Goal: Task Accomplishment & Management: Manage account settings

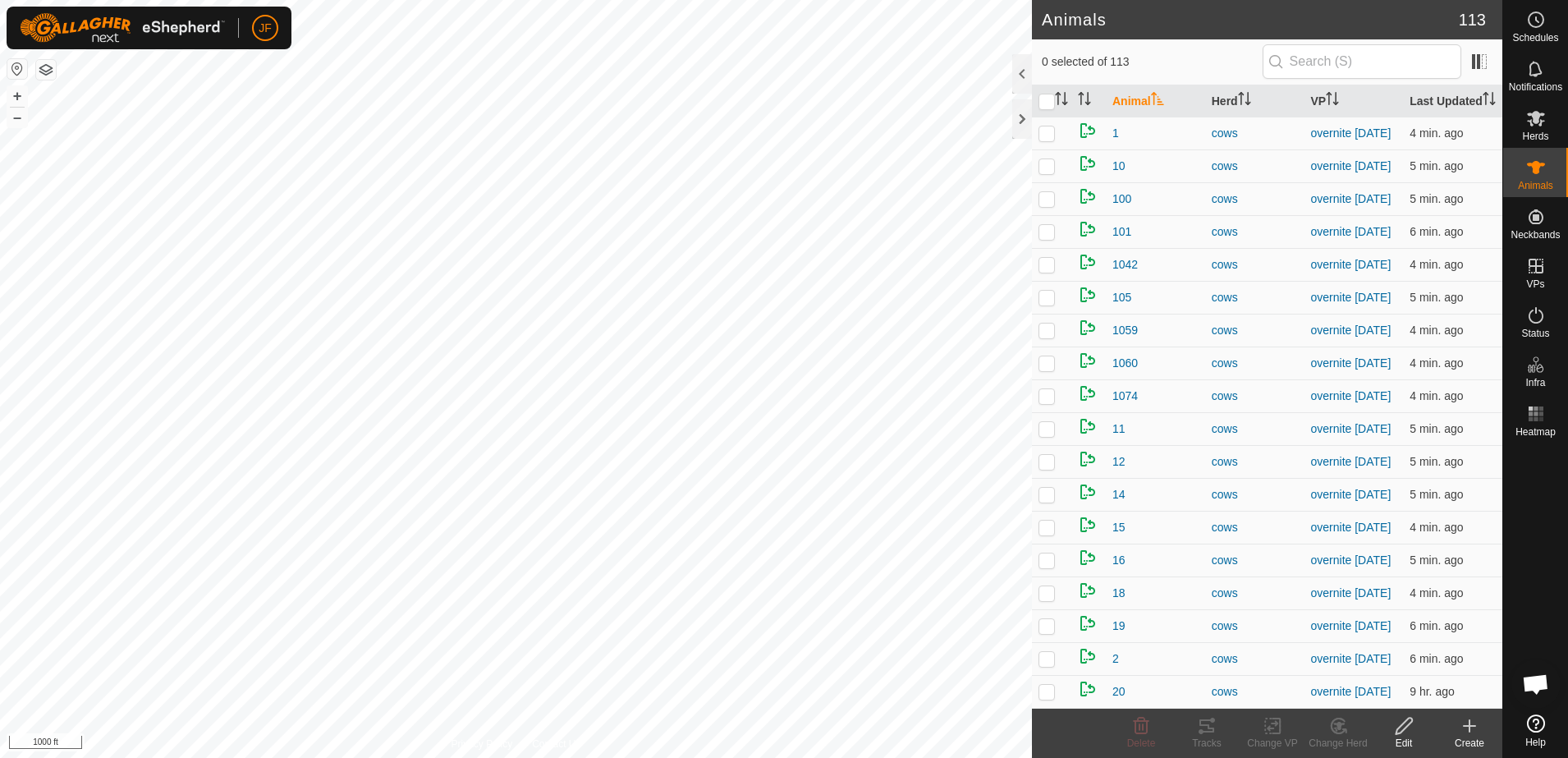
click at [0, 319] on html "JF Schedules Notifications Herds Animals Neckbands VPs Status Infra Heatmap Hel…" at bounding box center [784, 379] width 1568 height 758
click at [0, 286] on html "JF Schedules Notifications Herds Animals Neckbands VPs Status Infra Heatmap Hel…" at bounding box center [784, 379] width 1568 height 758
click at [0, 469] on html "JF Schedules Notifications Herds Animals Neckbands VPs Status Infra Heatmap Hel…" at bounding box center [784, 379] width 1568 height 758
click at [0, 457] on html "JF Schedules Notifications Herds Animals Neckbands VPs Status Infra Heatmap Hel…" at bounding box center [784, 379] width 1568 height 758
click at [0, 293] on html "JF Schedules Notifications Herds Animals Neckbands VPs Status Infra Heatmap Hel…" at bounding box center [784, 379] width 1568 height 758
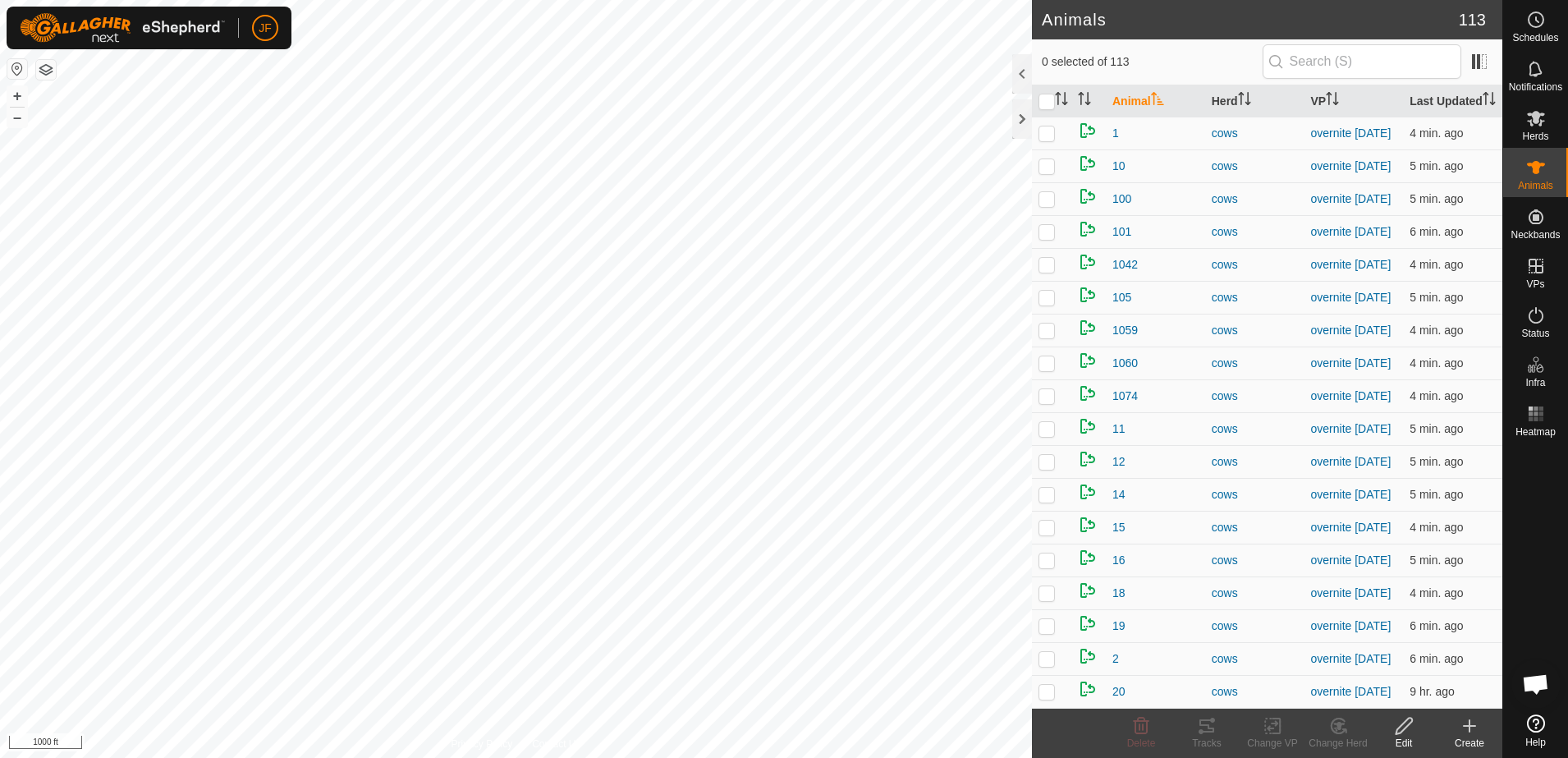
click at [0, 599] on html "JF Schedules Notifications Herds Animals Neckbands VPs Status Infra Heatmap Hel…" at bounding box center [784, 379] width 1568 height 758
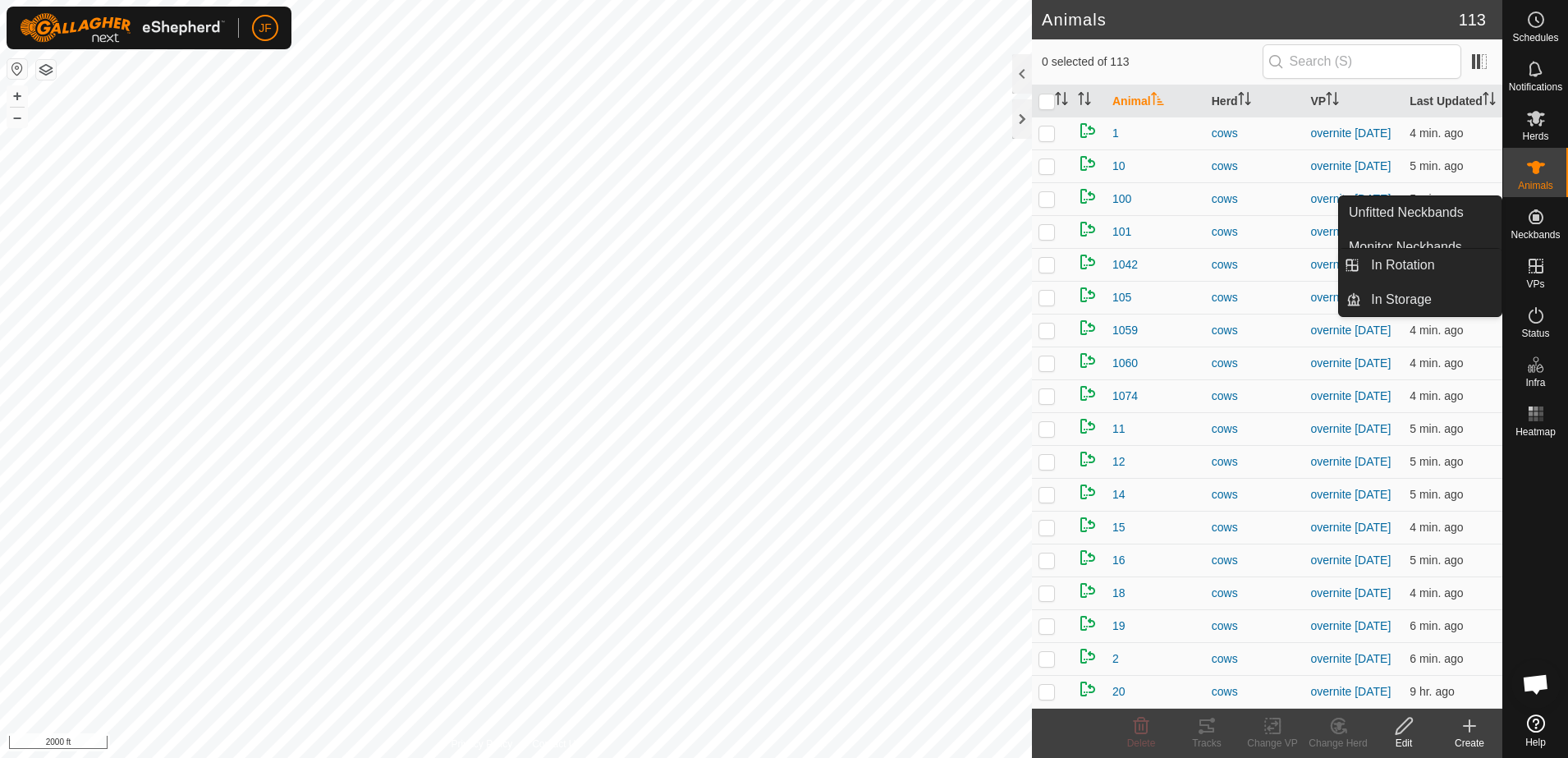
click at [1540, 267] on icon at bounding box center [1536, 266] width 20 height 20
click at [1533, 284] on span "VPs" at bounding box center [1535, 284] width 18 height 10
click at [1537, 268] on icon at bounding box center [1536, 266] width 20 height 20
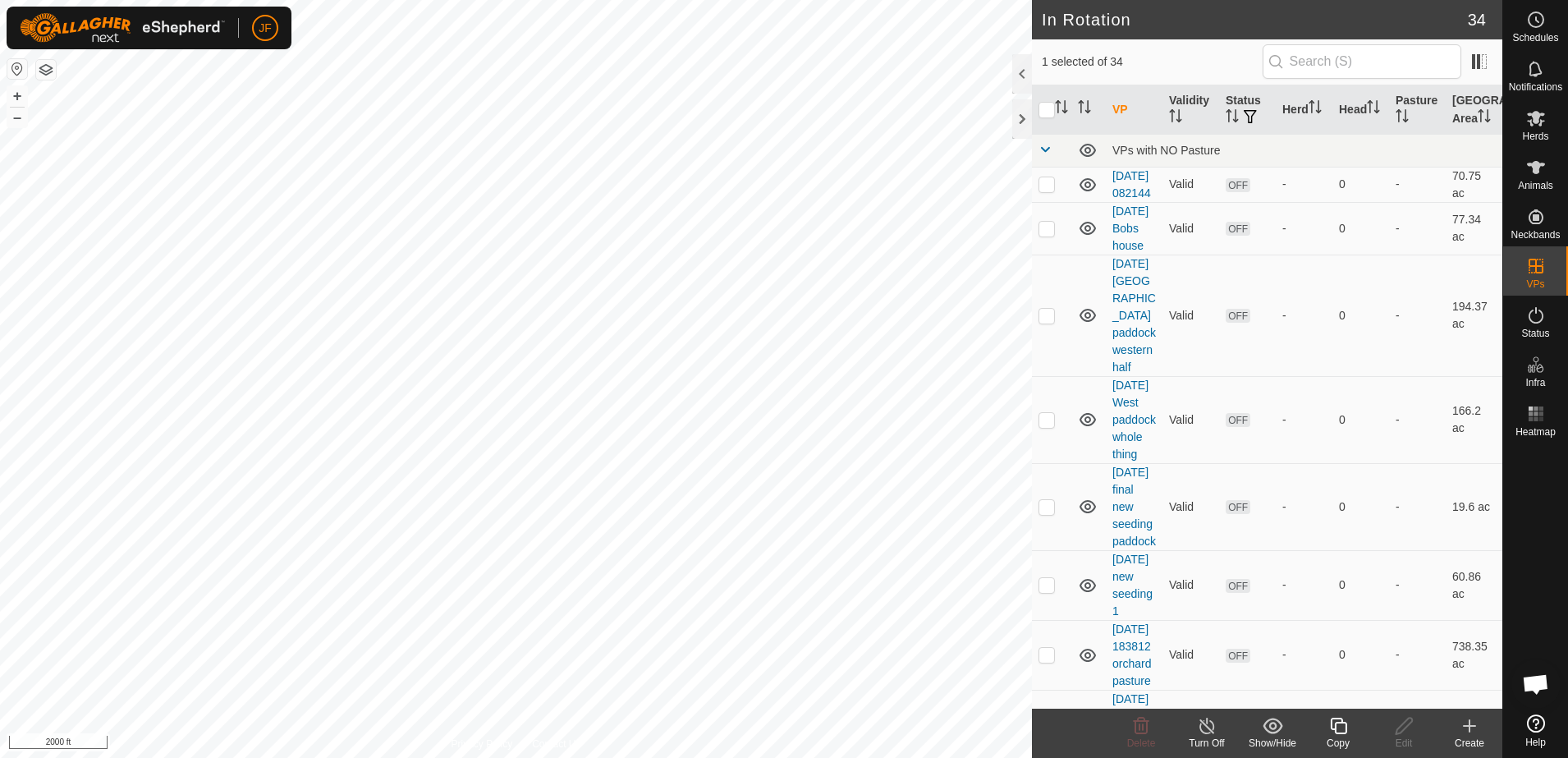
checkbox input "false"
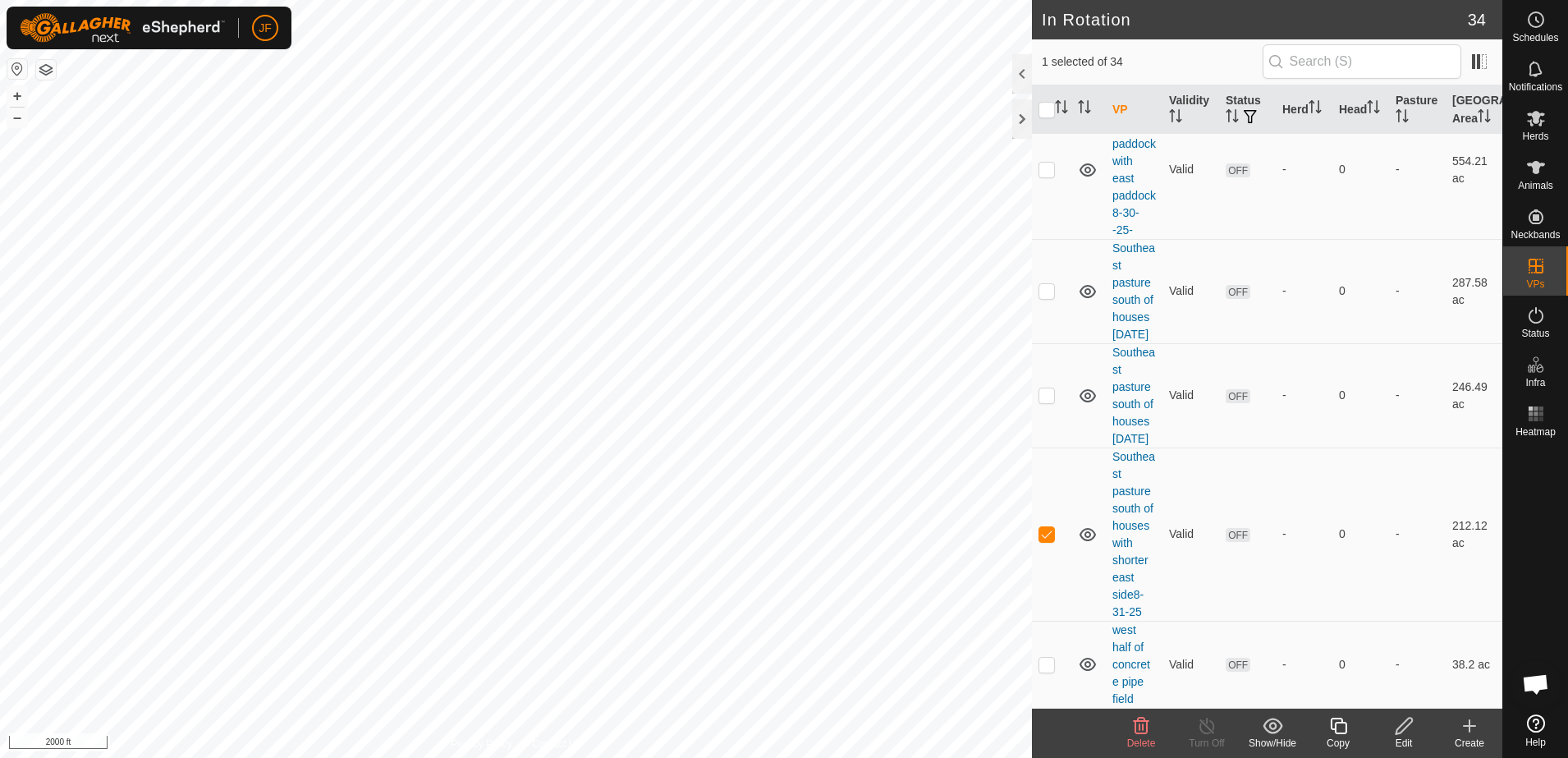
scroll to position [3124, 0]
click at [1138, 724] on icon at bounding box center [1141, 725] width 20 height 20
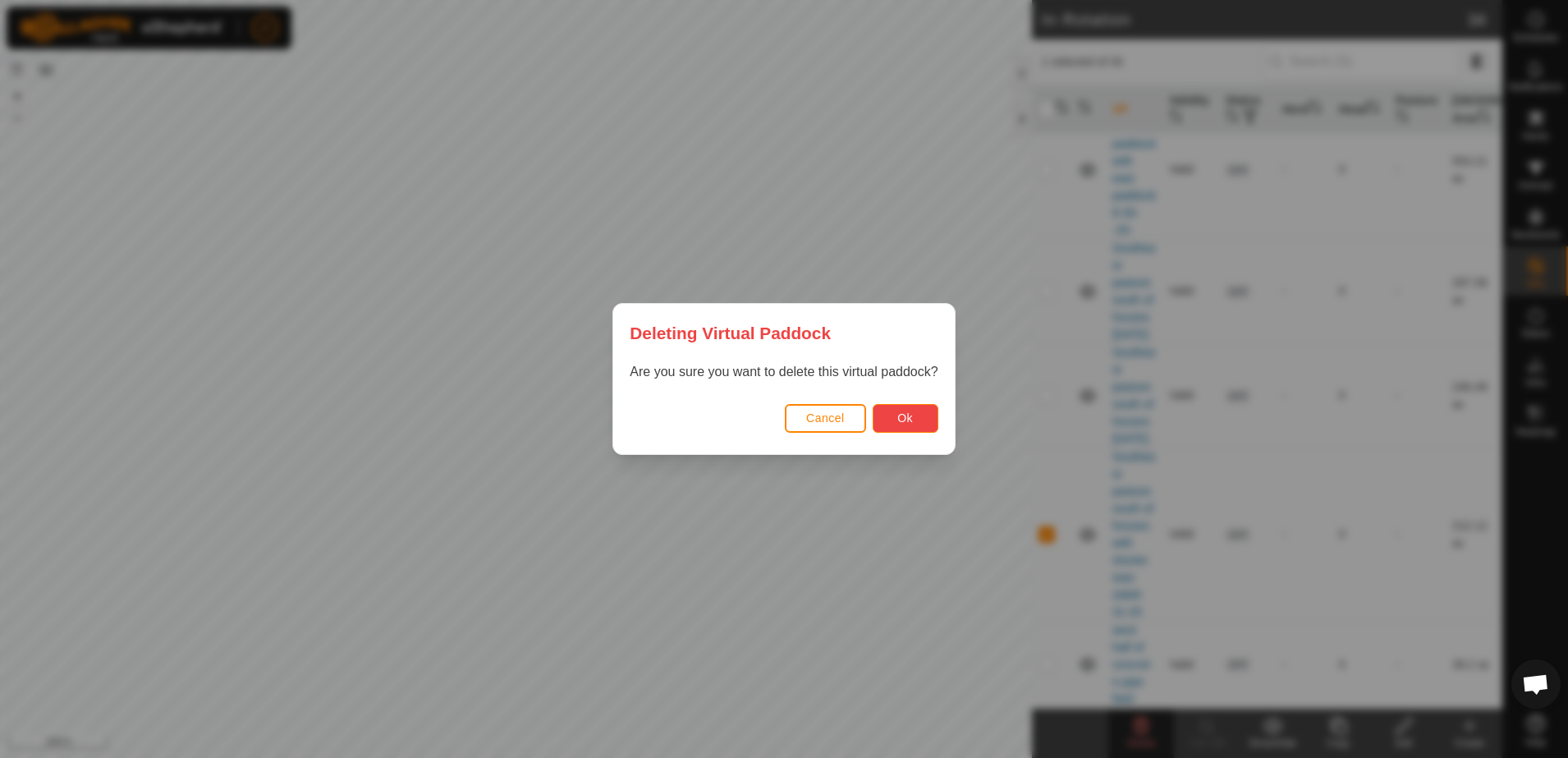
click at [911, 423] on span "Ok" at bounding box center [905, 417] width 16 height 13
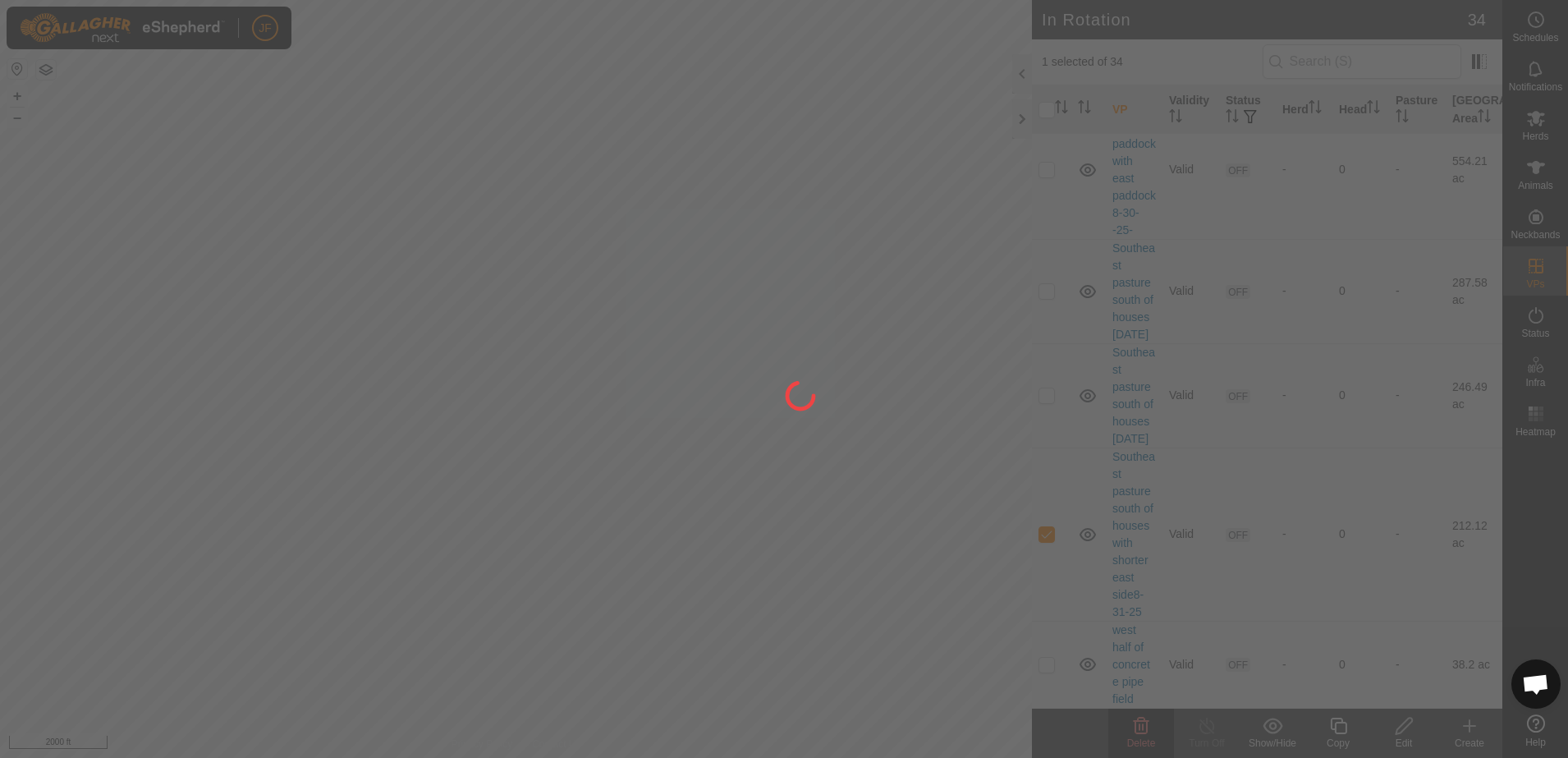
checkbox input "false"
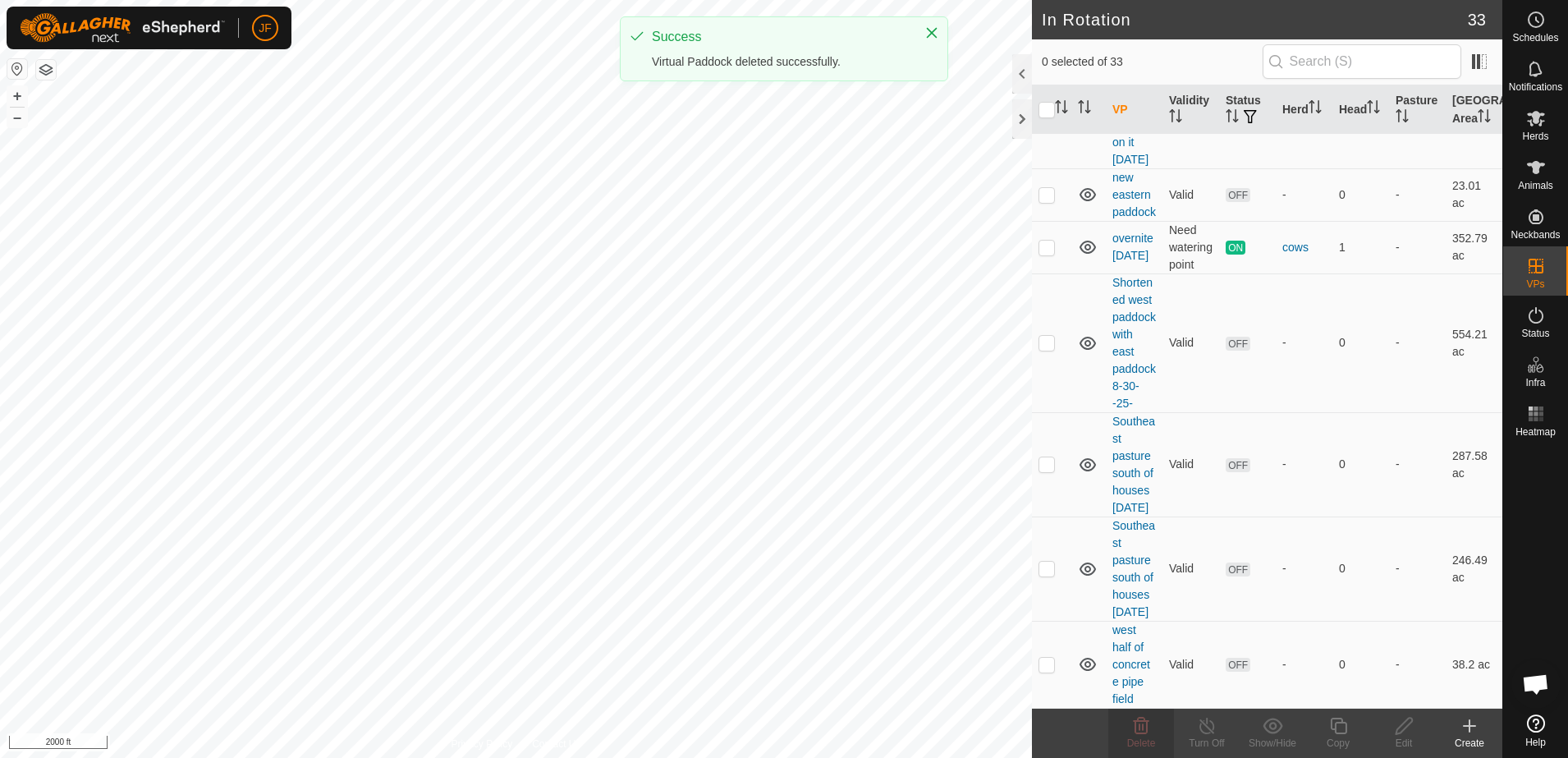
scroll to position [0, 0]
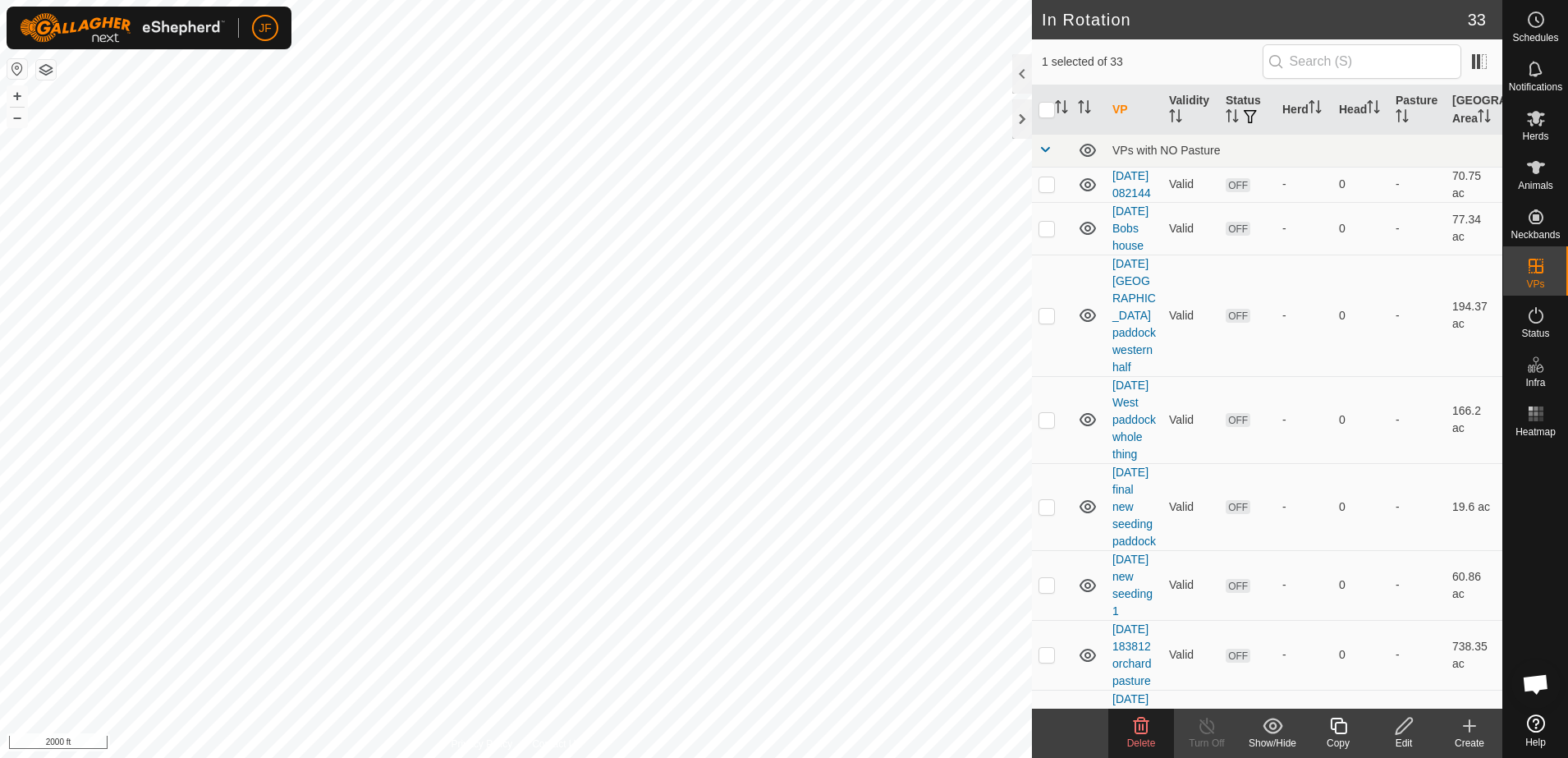
click at [1146, 728] on icon at bounding box center [1142, 725] width 16 height 17
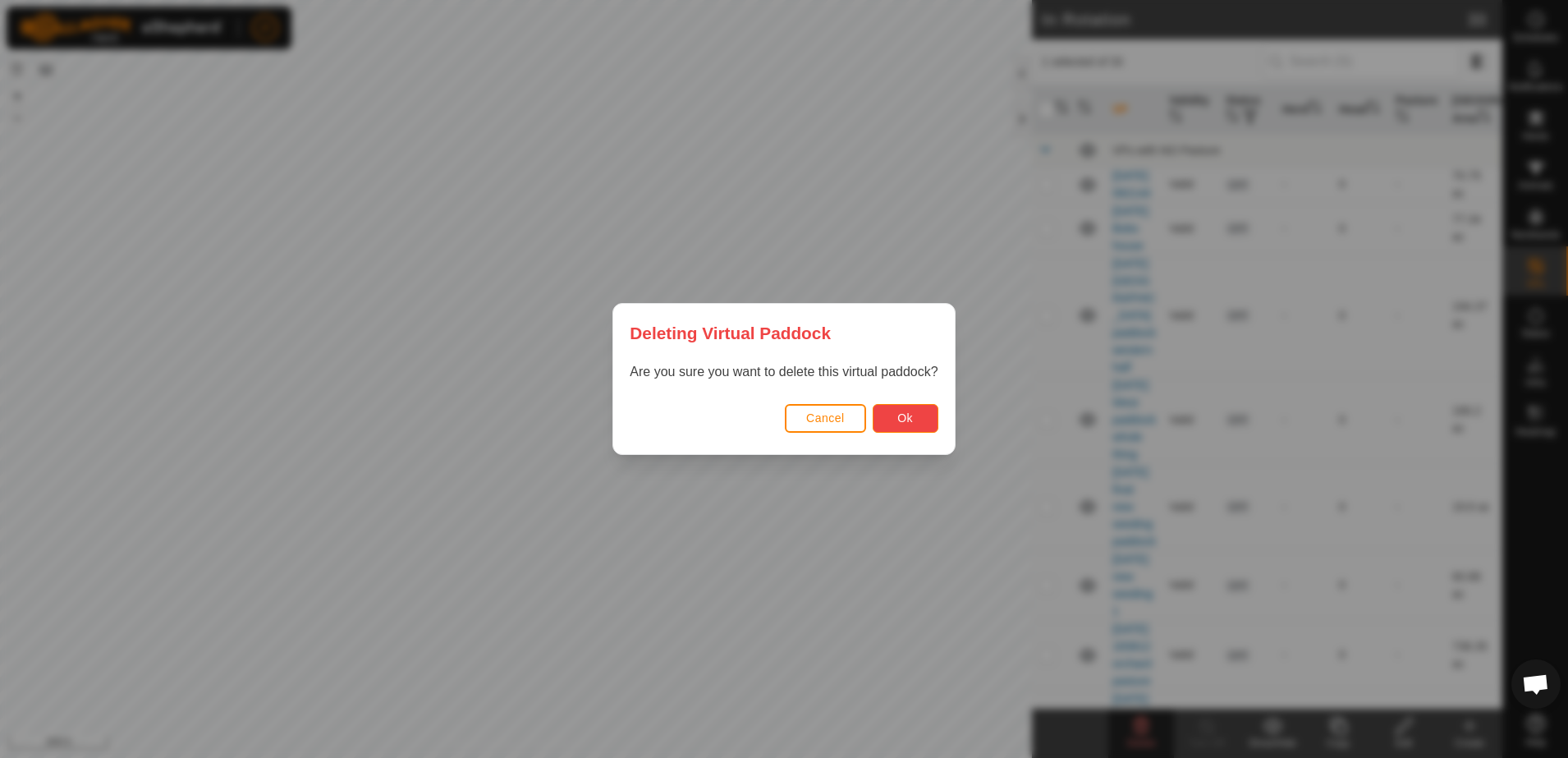
click at [916, 413] on button "Ok" at bounding box center [905, 418] width 65 height 29
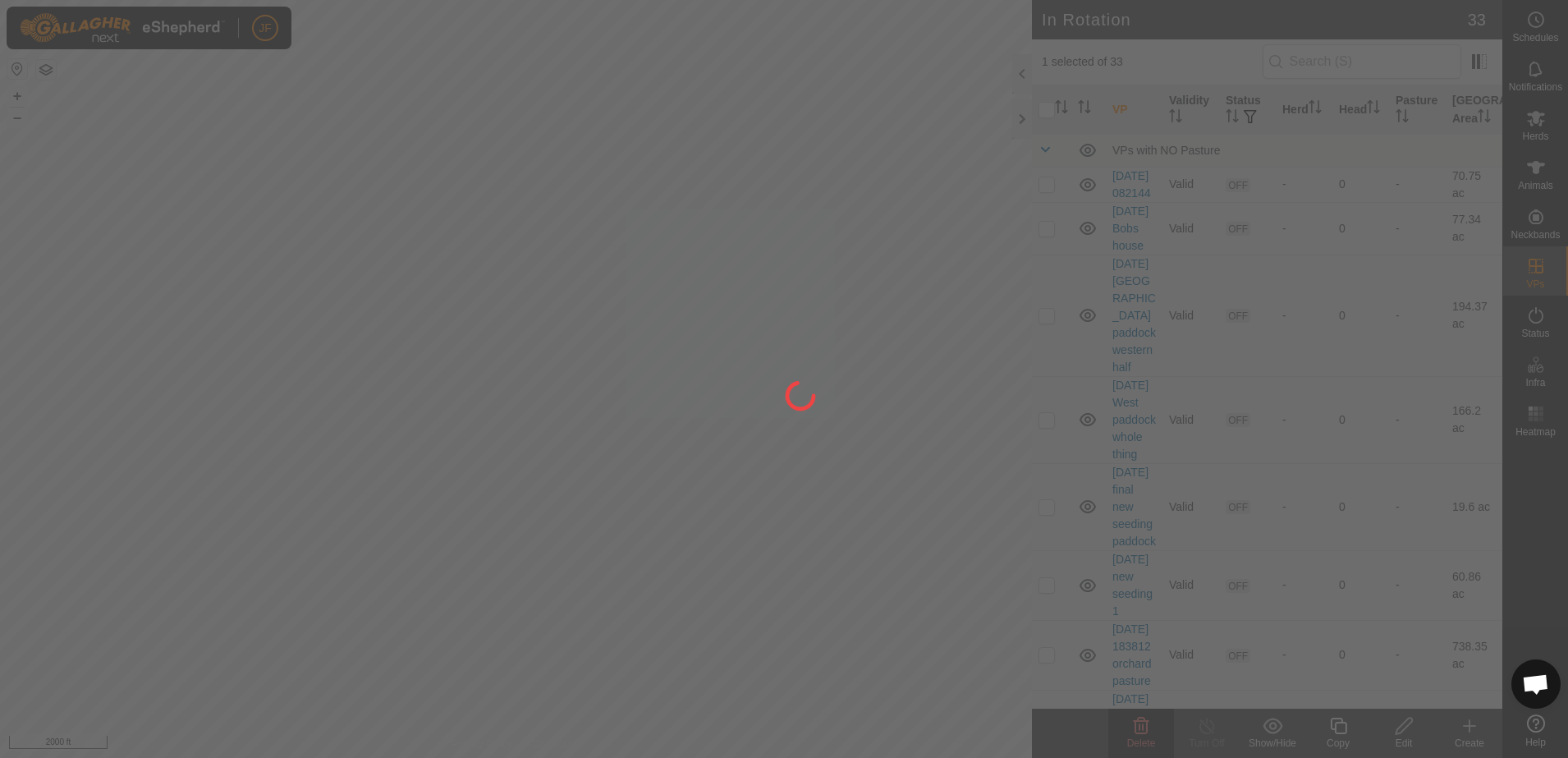
checkbox input "false"
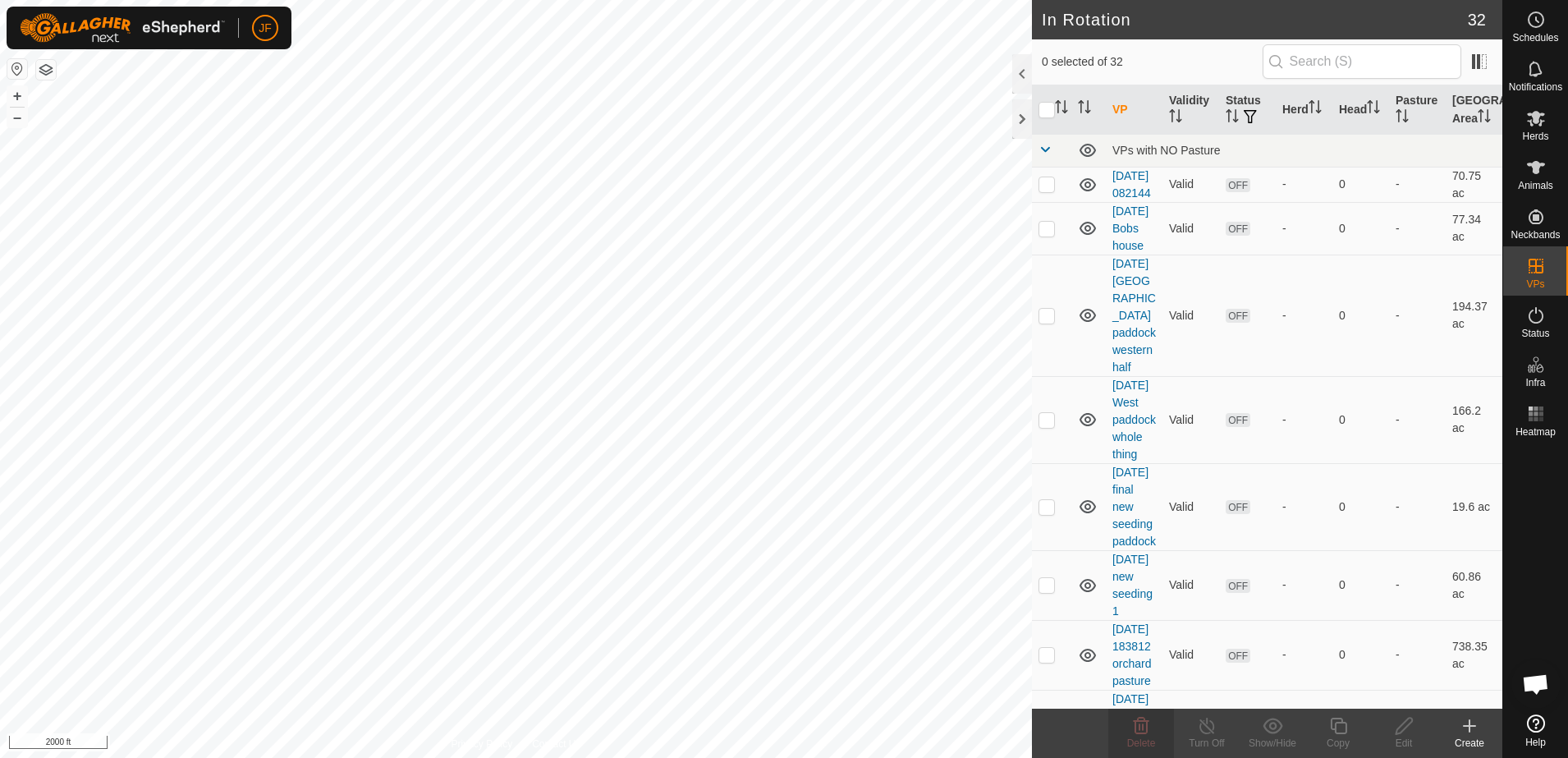
checkbox input "true"
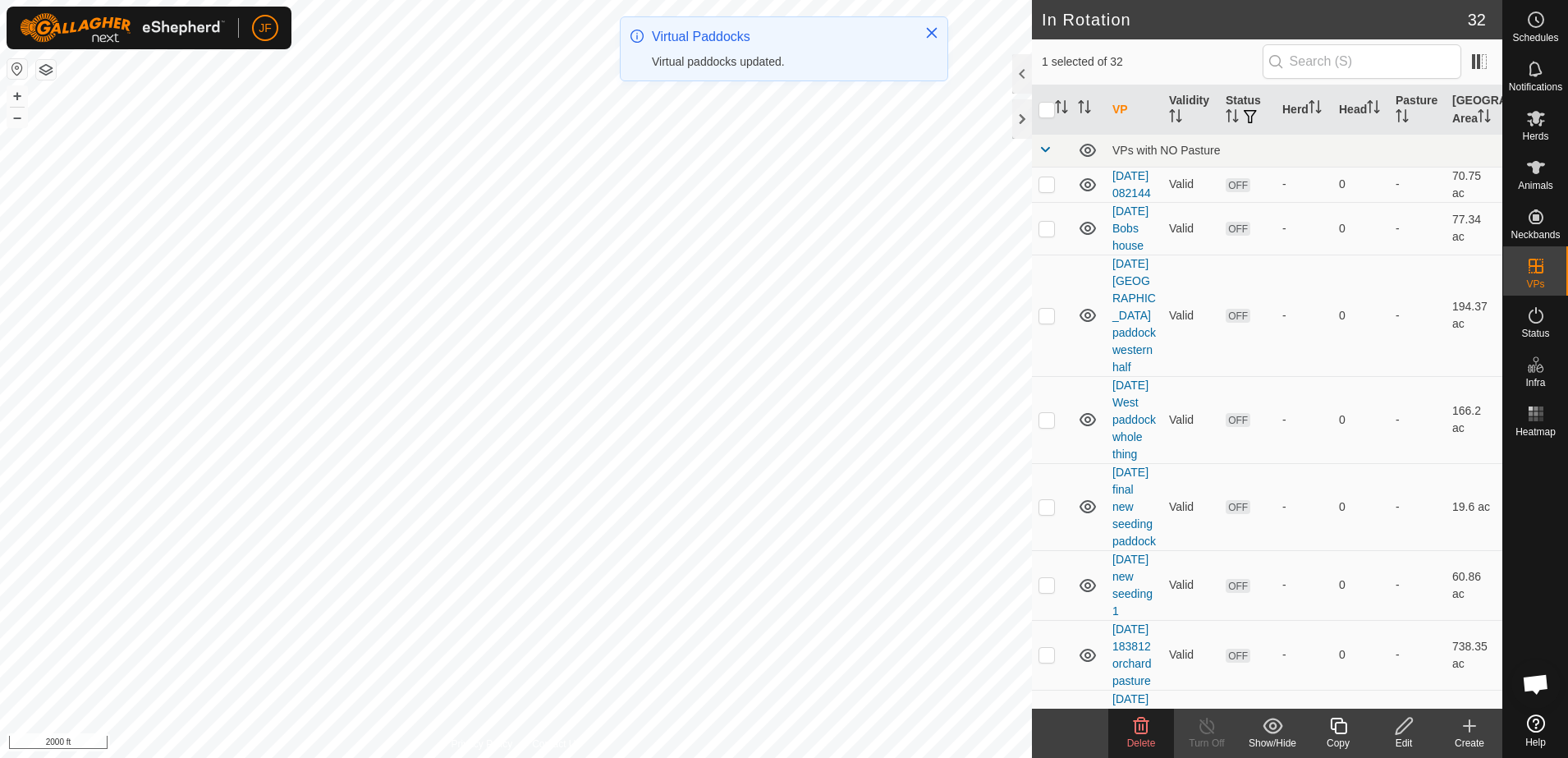
checkbox input "true"
checkbox input "false"
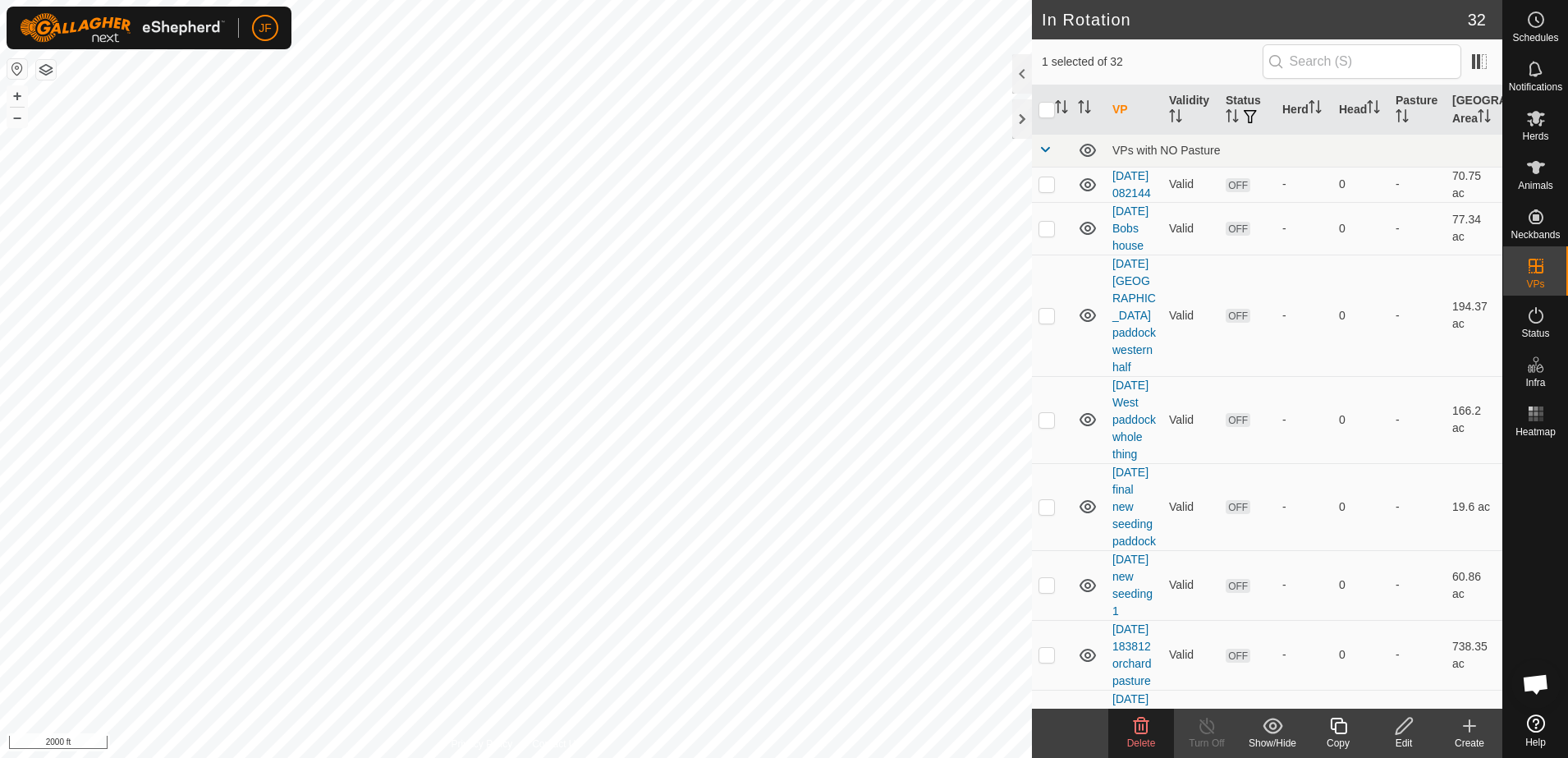
click at [1143, 728] on icon at bounding box center [1142, 725] width 16 height 17
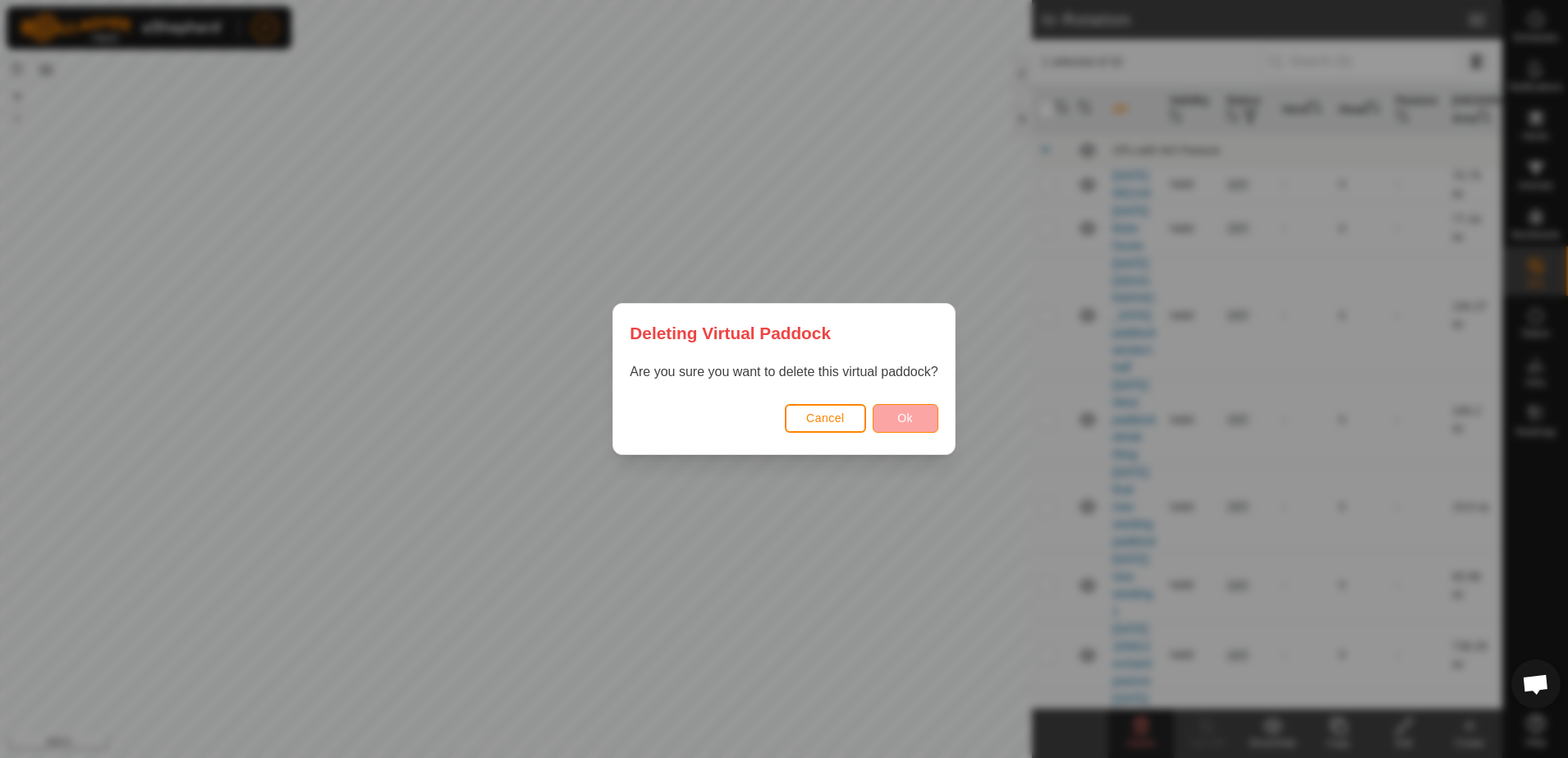
drag, startPoint x: 901, startPoint y: 399, endPoint x: 904, endPoint y: 420, distance: 21.2
click at [904, 420] on div "Cancel Ok" at bounding box center [784, 426] width 341 height 55
click at [904, 420] on span "Ok" at bounding box center [905, 417] width 16 height 13
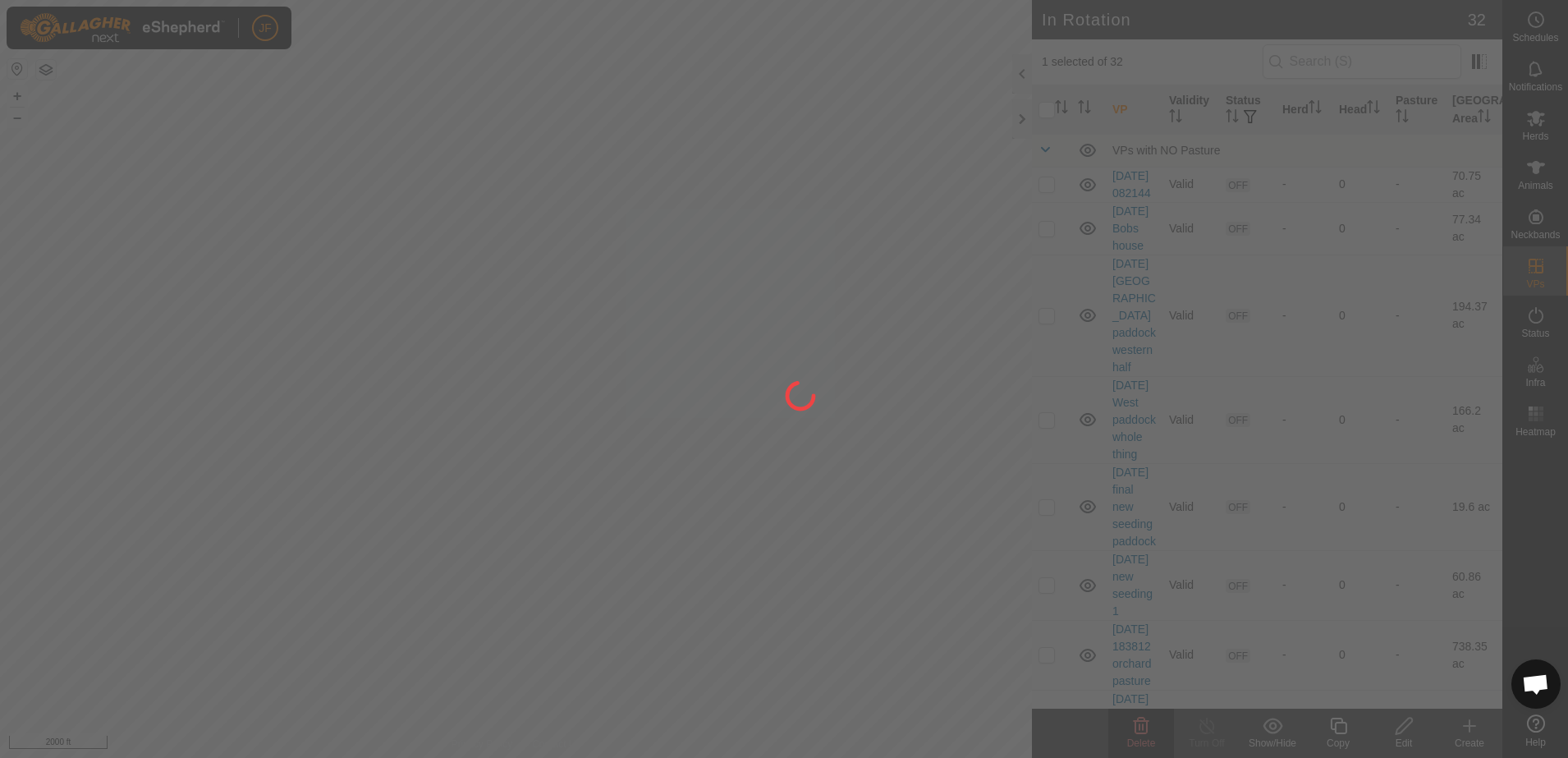
checkbox input "false"
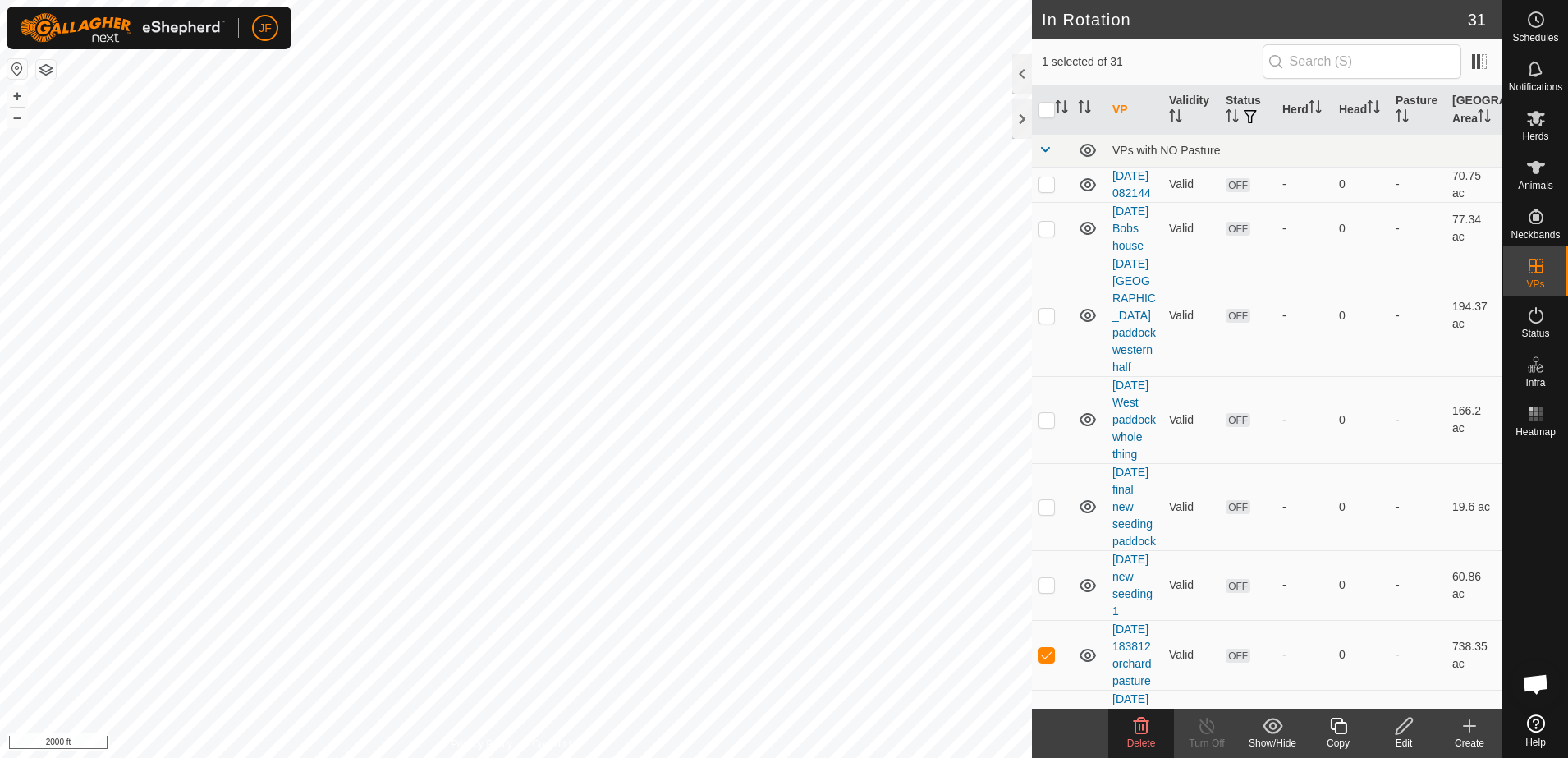
checkbox input "false"
checkbox input "true"
checkbox input "false"
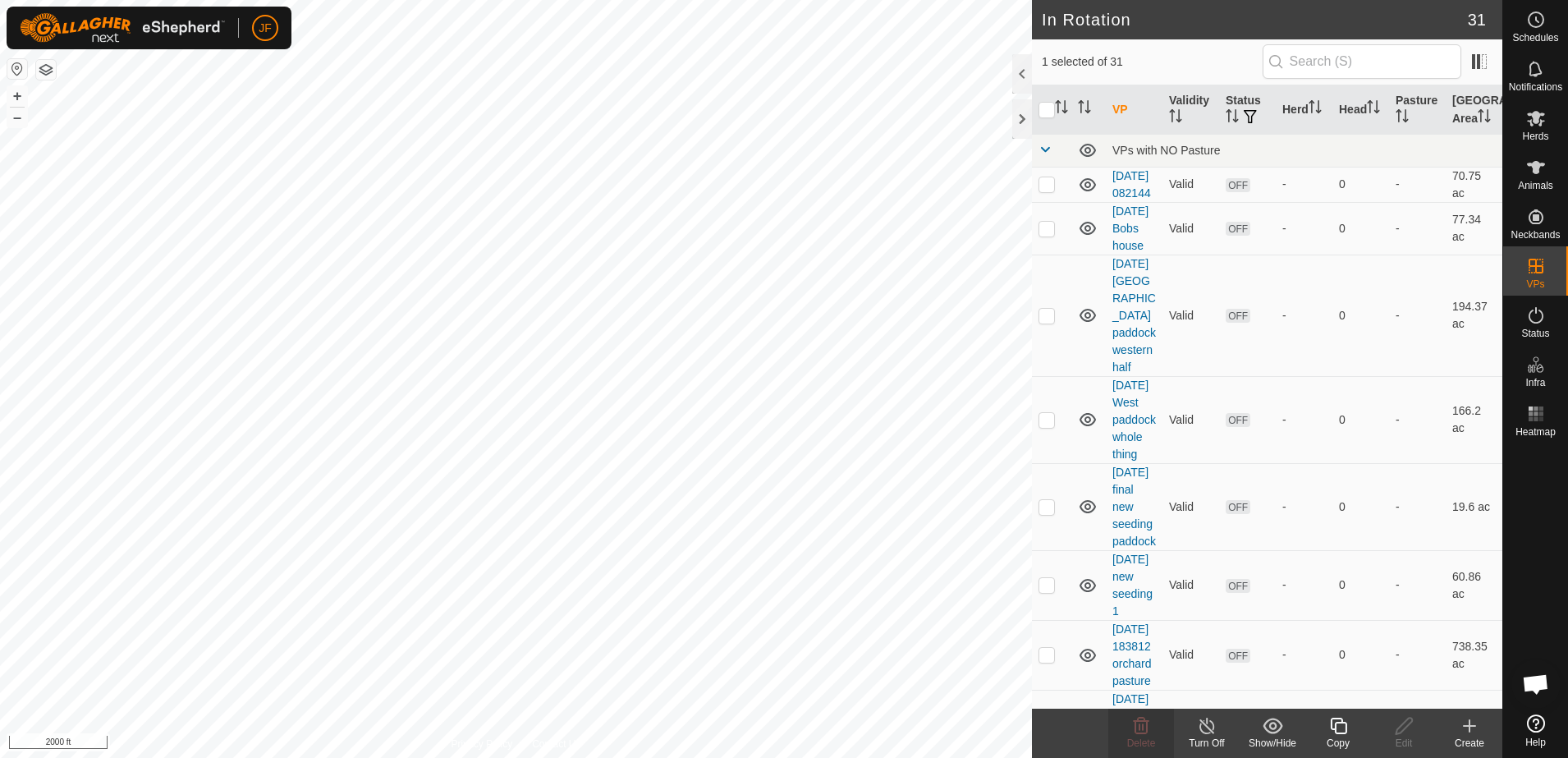
checkbox input "false"
checkbox input "true"
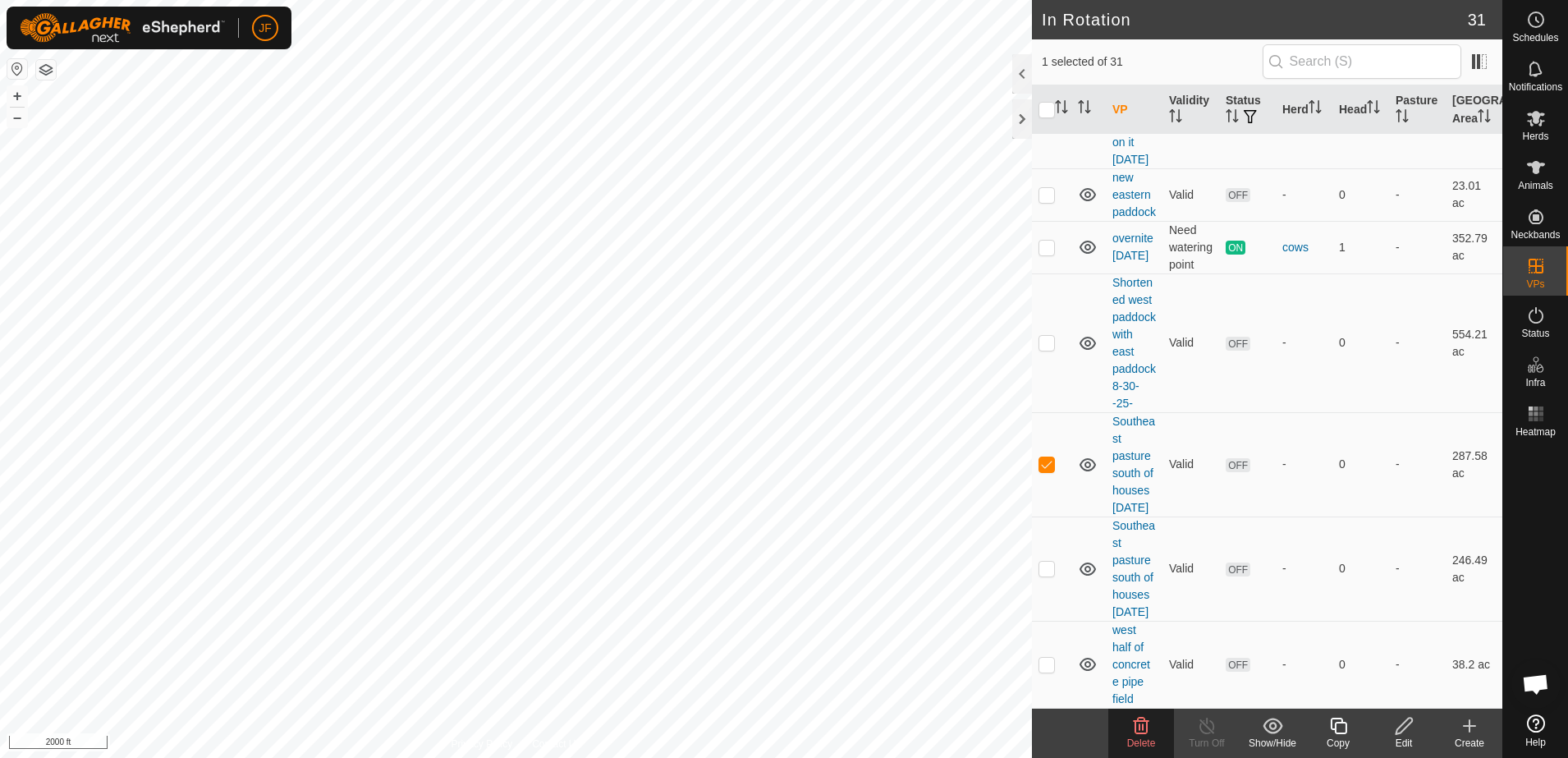
scroll to position [2742, 0]
click at [1400, 729] on icon at bounding box center [1403, 725] width 21 height 20
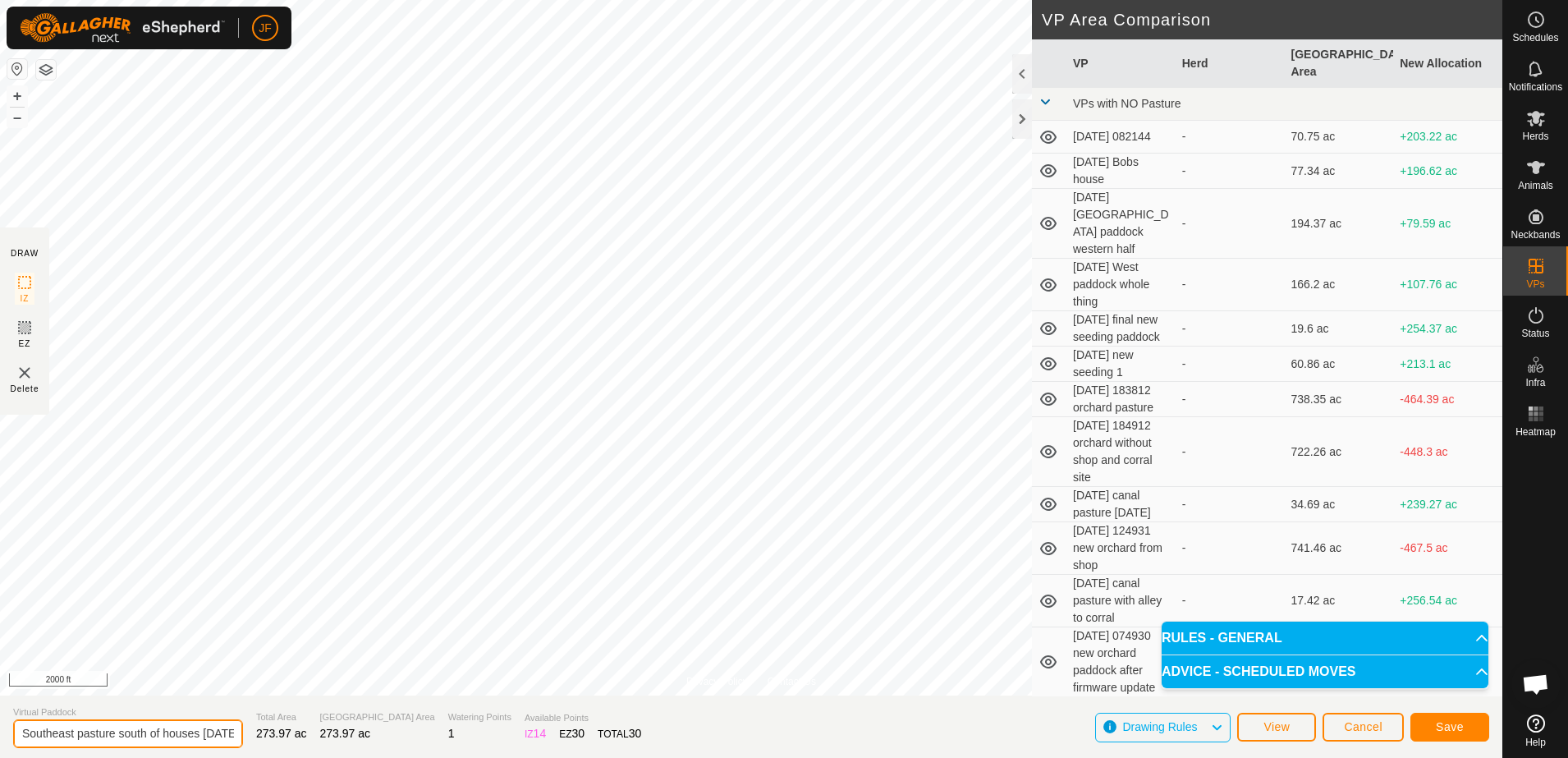
click at [203, 731] on input "Southeast pasture south of houses [DATE]" at bounding box center [128, 733] width 230 height 29
type input "5"
type input "Dry cow paddock [DATE]"
click at [1456, 727] on span "Save" at bounding box center [1450, 725] width 28 height 13
